Goal: Task Accomplishment & Management: Use online tool/utility

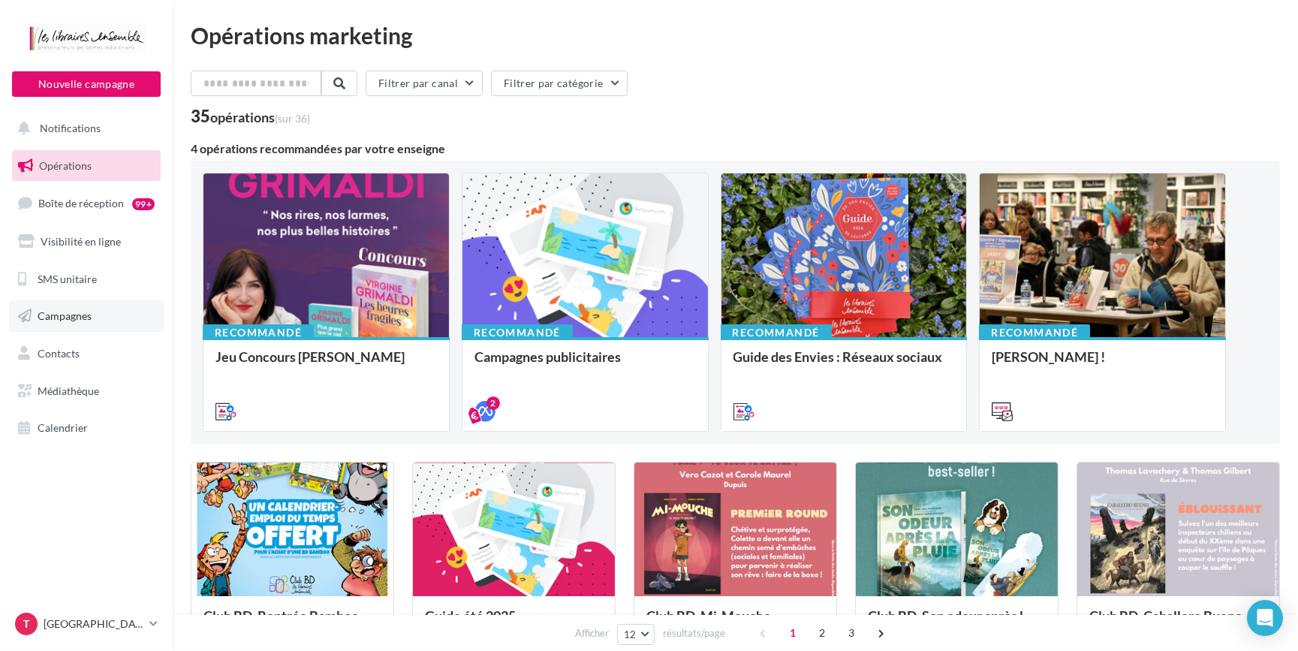
click at [75, 302] on link "Campagnes" at bounding box center [86, 316] width 155 height 32
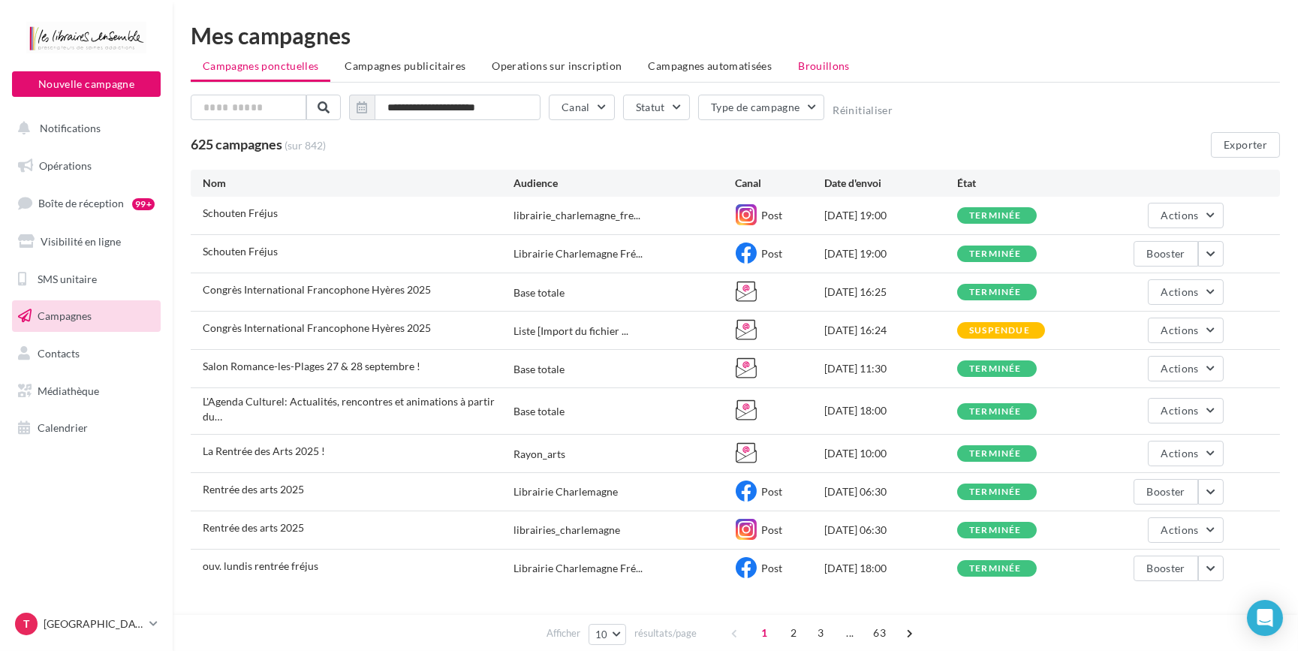
click at [827, 71] on span "Brouillons" at bounding box center [824, 65] width 52 height 13
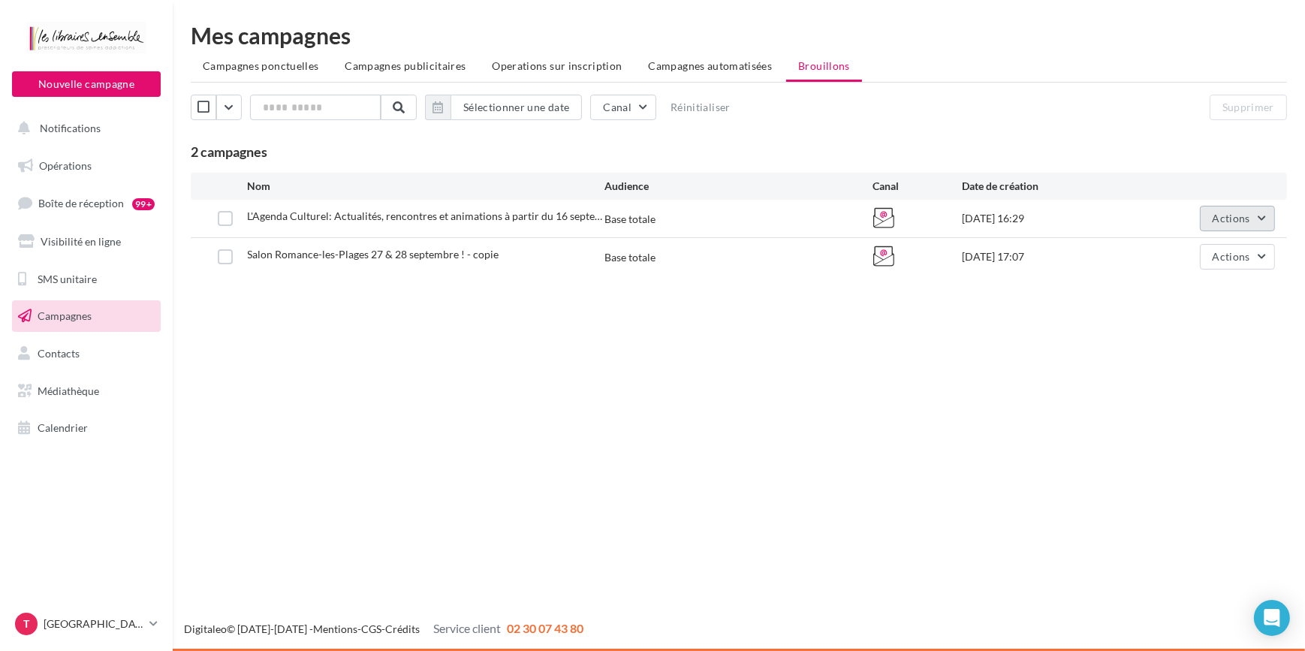
click at [1240, 220] on span "Actions" at bounding box center [1232, 218] width 38 height 13
click at [1164, 258] on button "Editer" at bounding box center [1200, 253] width 150 height 39
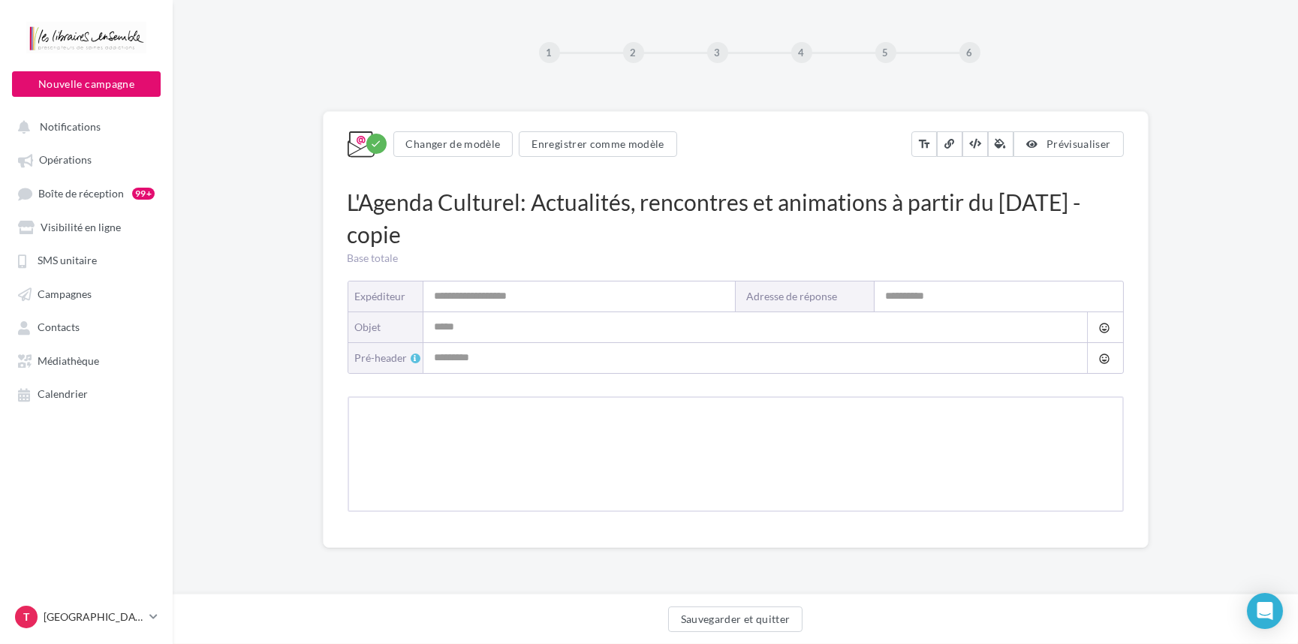
type input "**********"
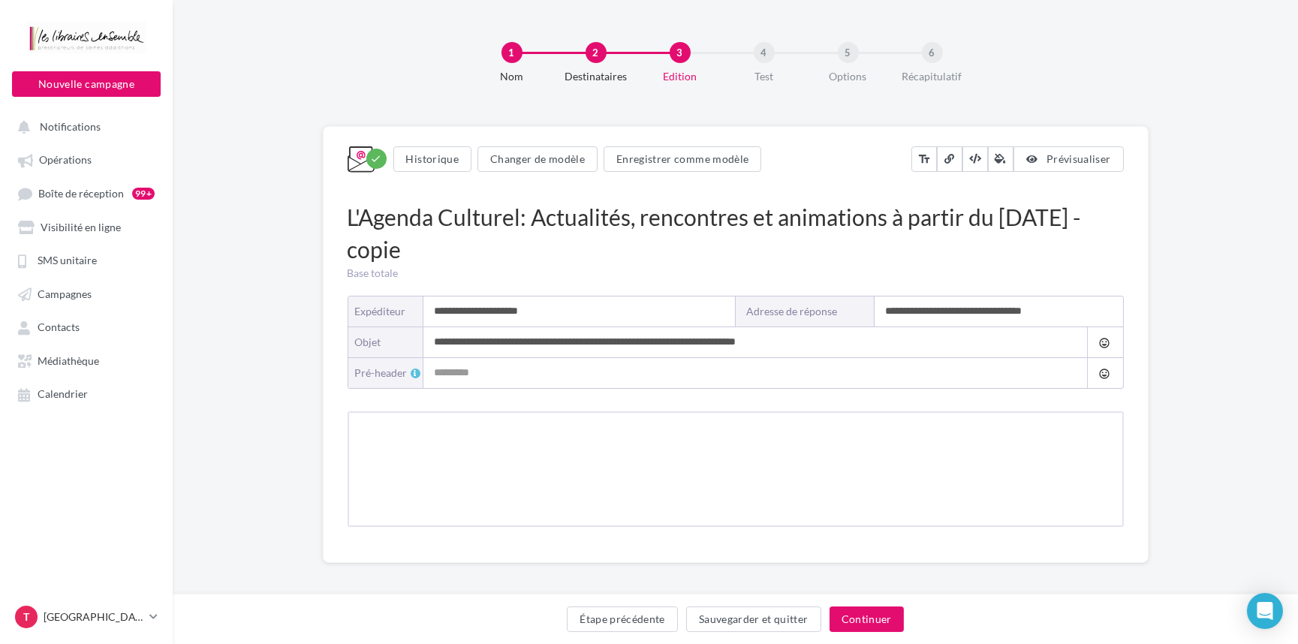
type input "**********"
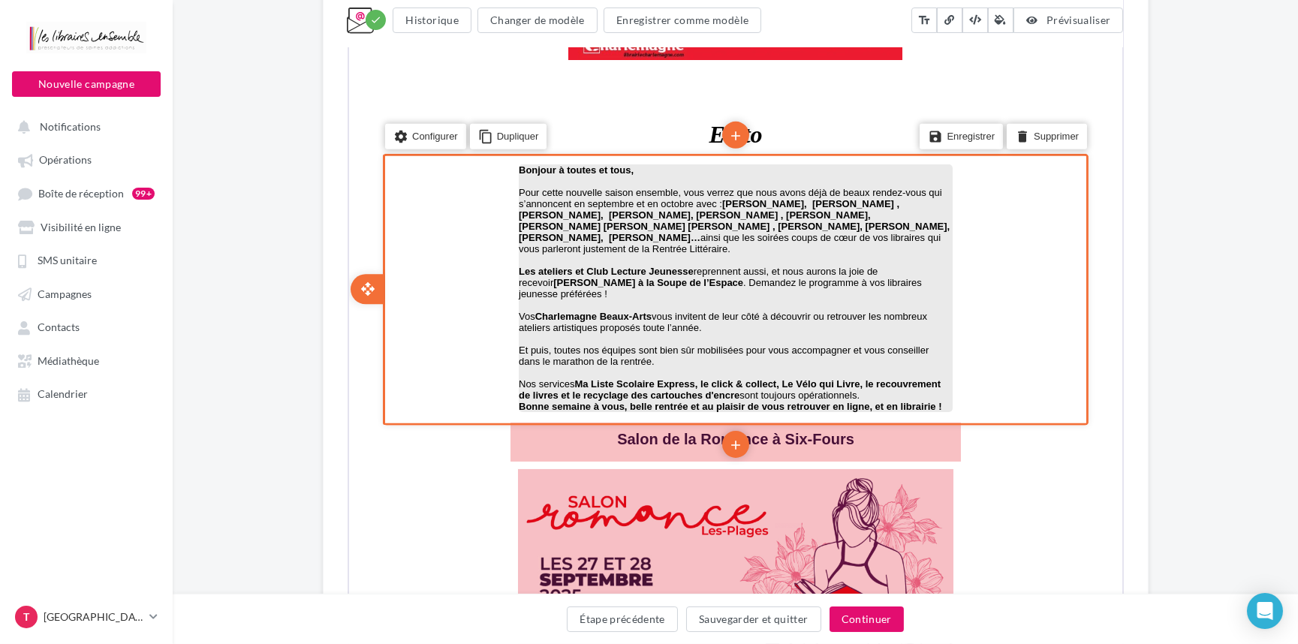
scroll to position [614, 0]
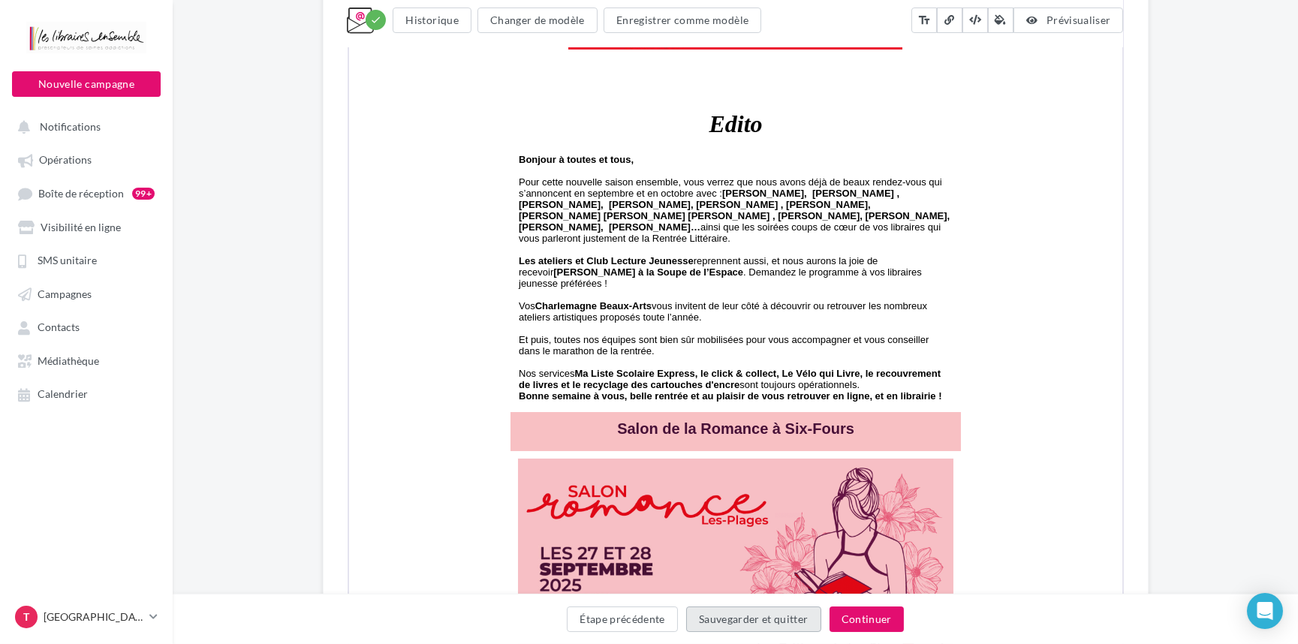
click at [752, 611] on button "Sauvegarder et quitter" at bounding box center [753, 620] width 135 height 26
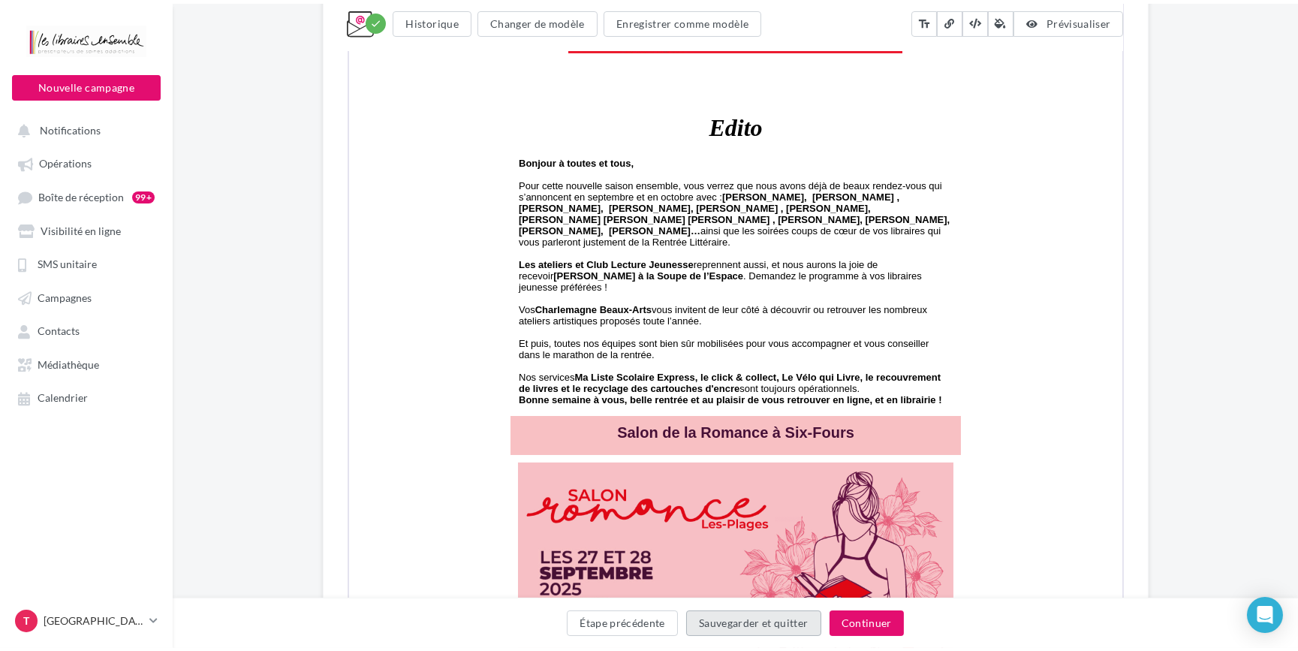
scroll to position [23, 0]
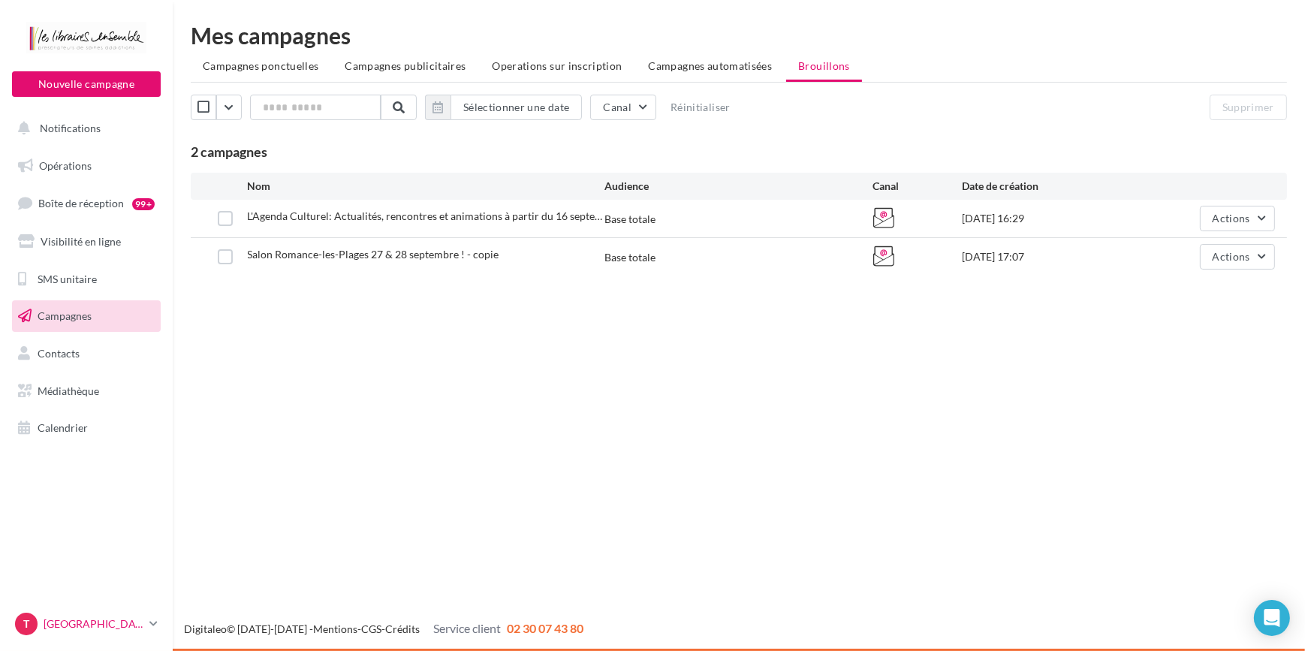
click at [152, 626] on icon at bounding box center [153, 623] width 8 height 13
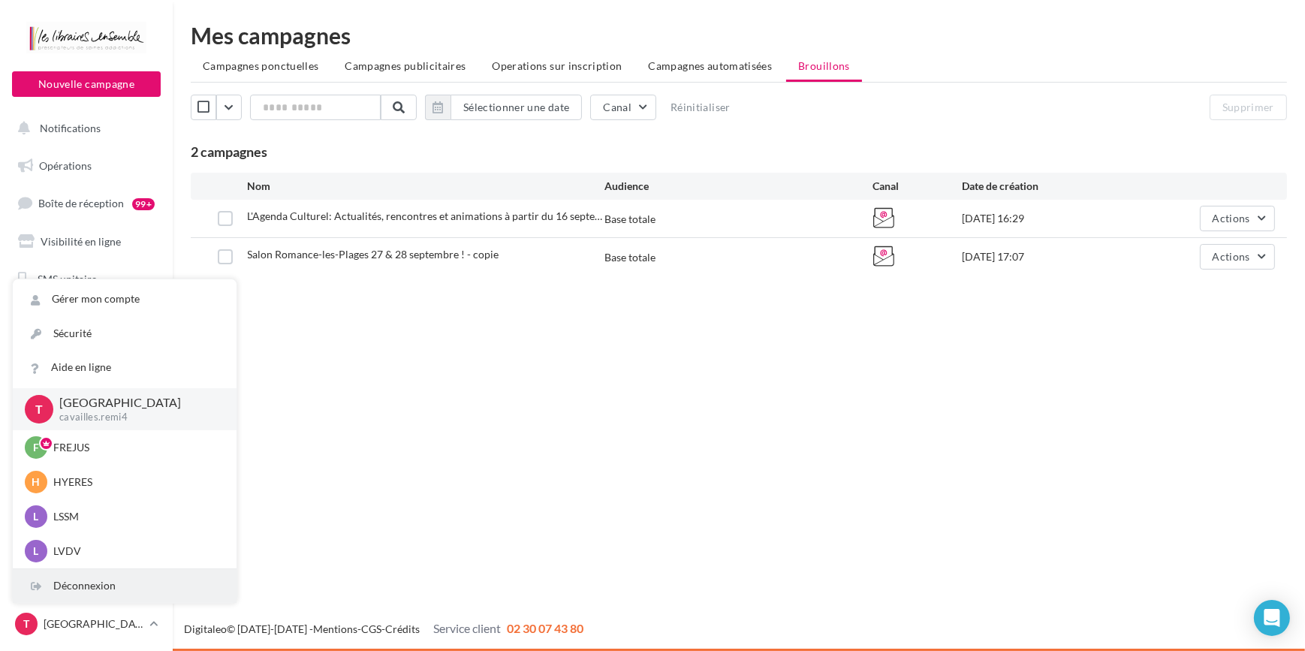
click at [146, 596] on div "Déconnexion" at bounding box center [125, 586] width 224 height 34
